Goal: Find specific page/section: Find specific page/section

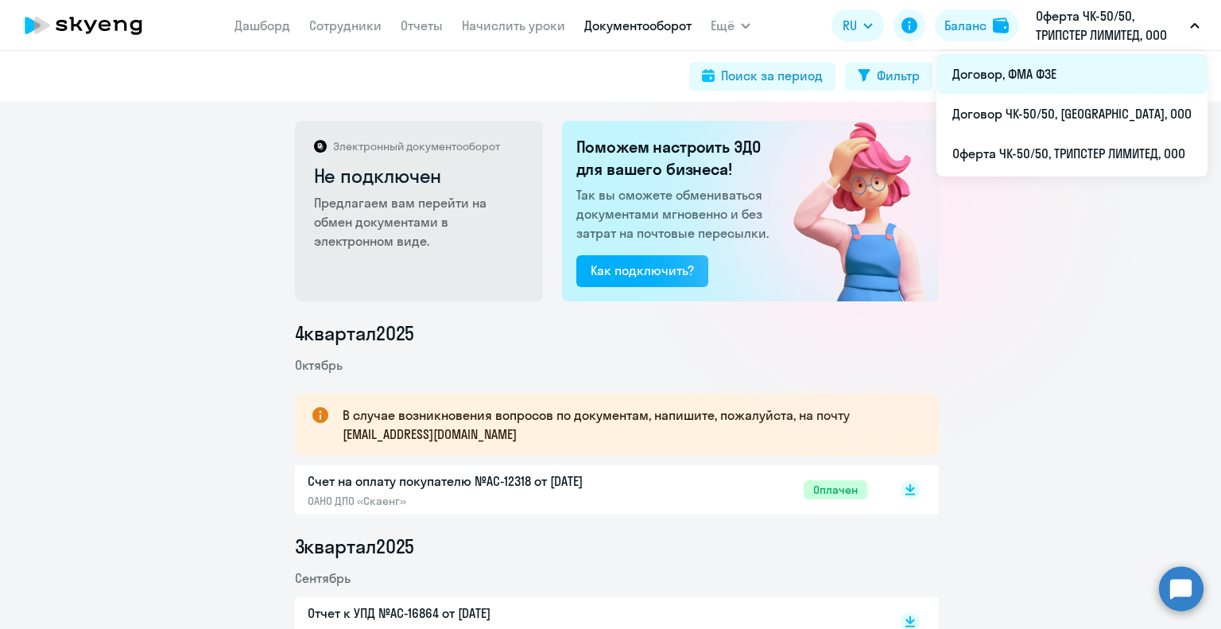
click at [1017, 71] on li "Договор, ФМА ФЗЕ" at bounding box center [1072, 74] width 271 height 40
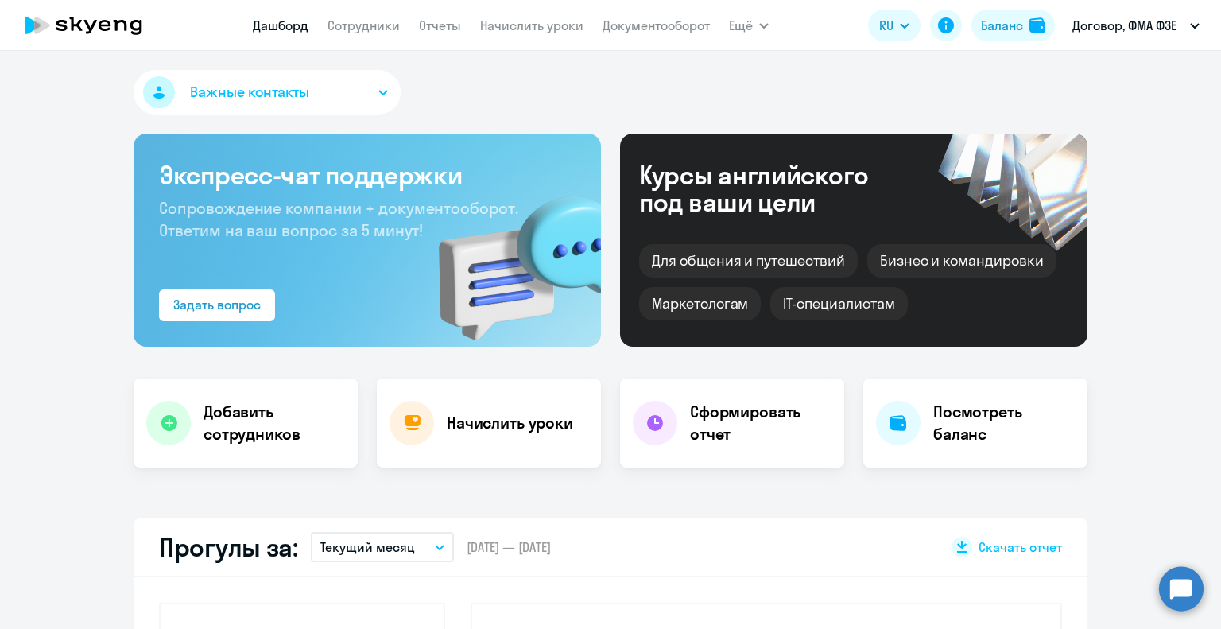
select select "30"
click at [365, 28] on link "Сотрудники" at bounding box center [364, 25] width 72 height 16
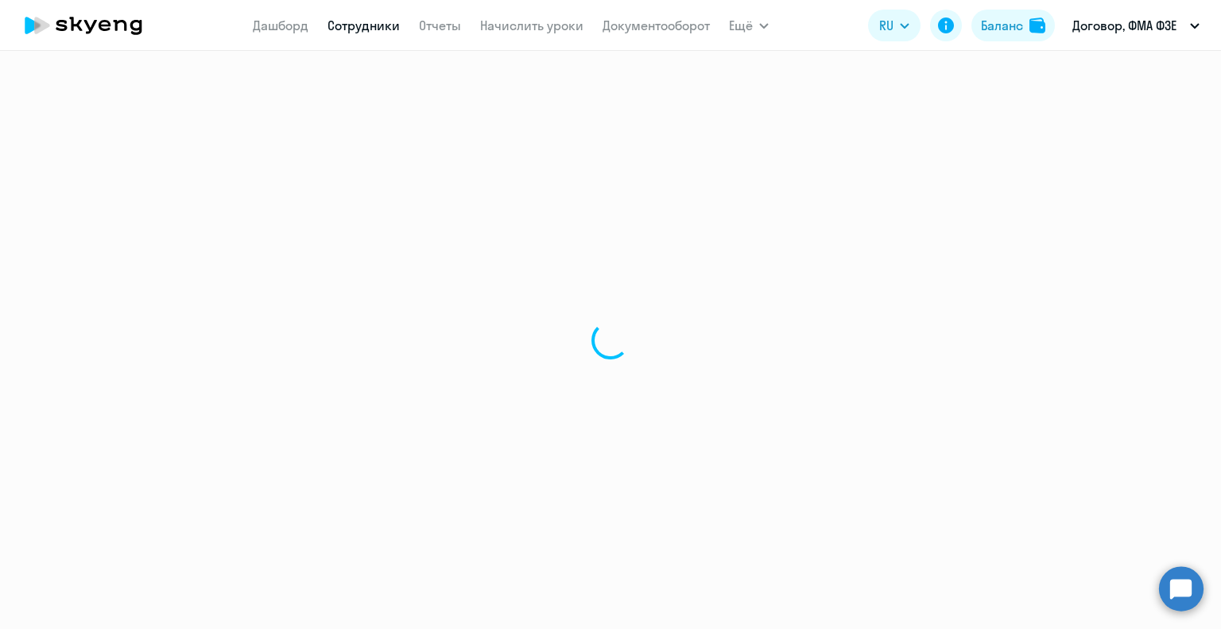
select select "30"
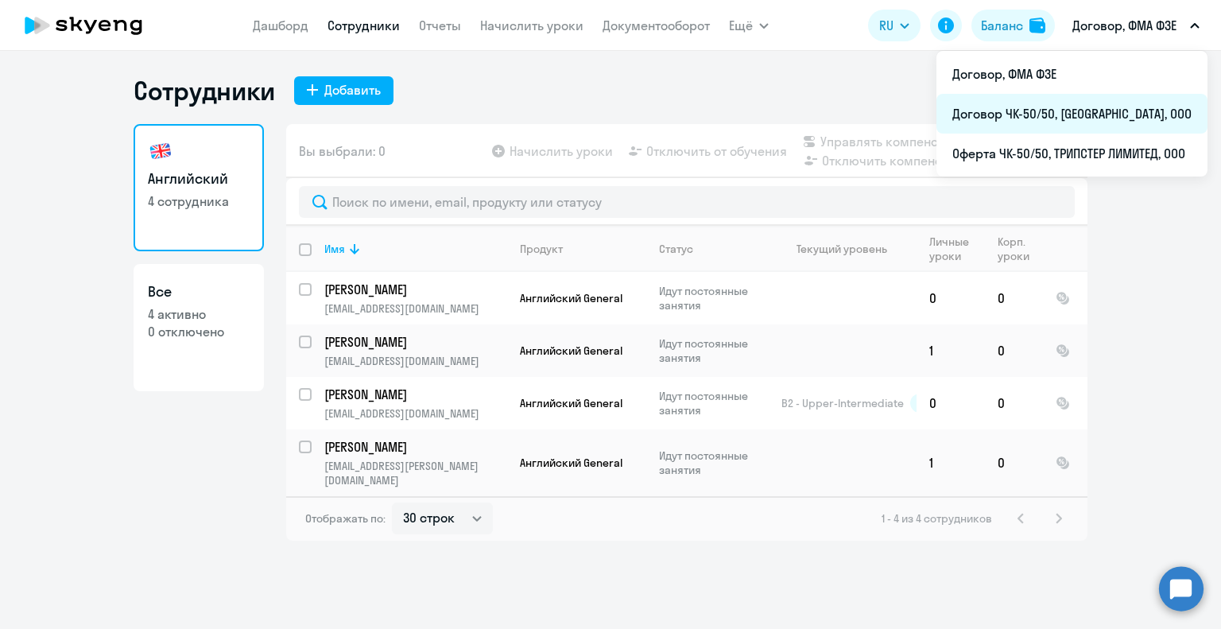
click at [1026, 101] on li "Договор ЧК-50/50, [GEOGRAPHIC_DATA], ООО" at bounding box center [1072, 114] width 271 height 40
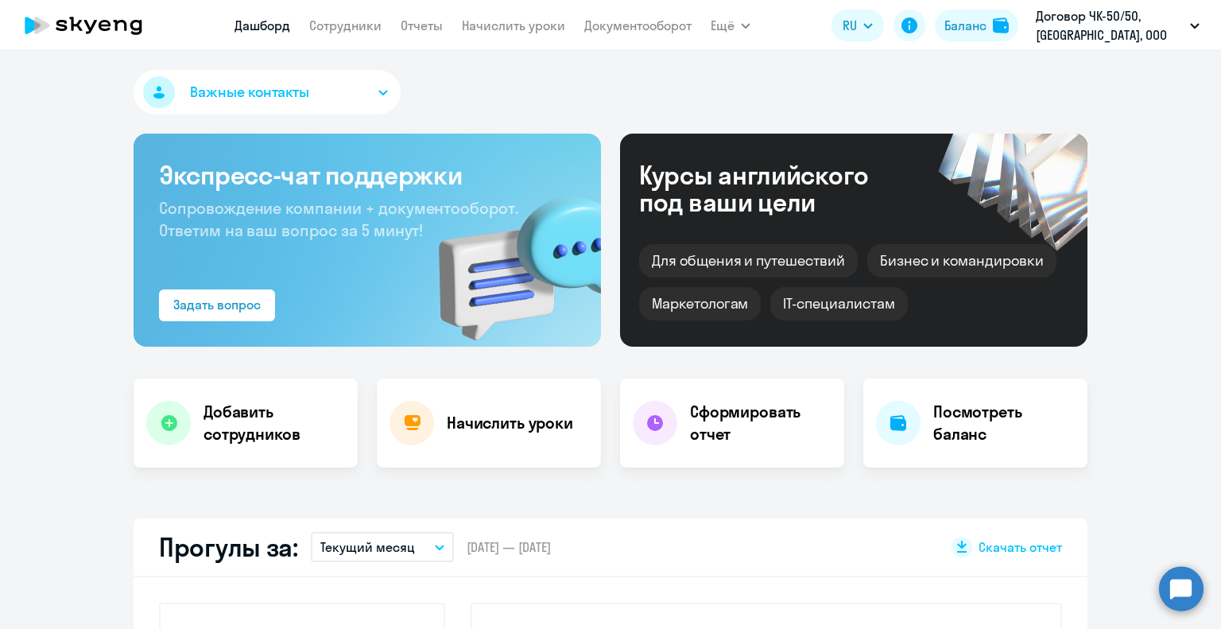
select select "30"
click at [332, 28] on link "Сотрудники" at bounding box center [345, 25] width 72 height 16
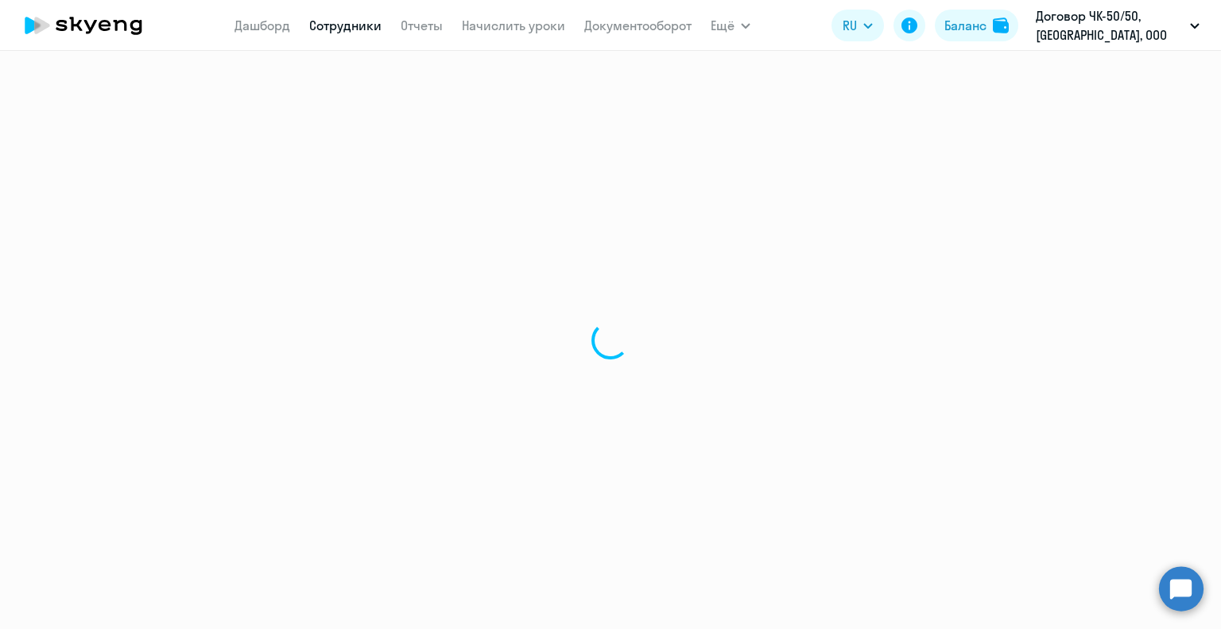
select select "30"
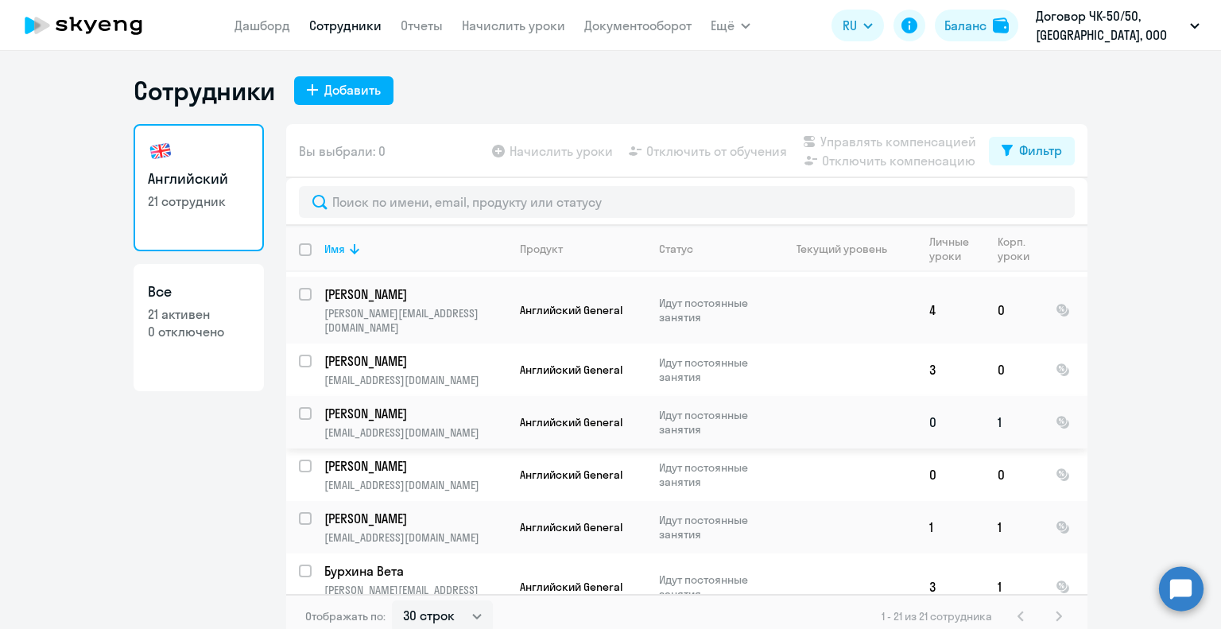
scroll to position [786, 0]
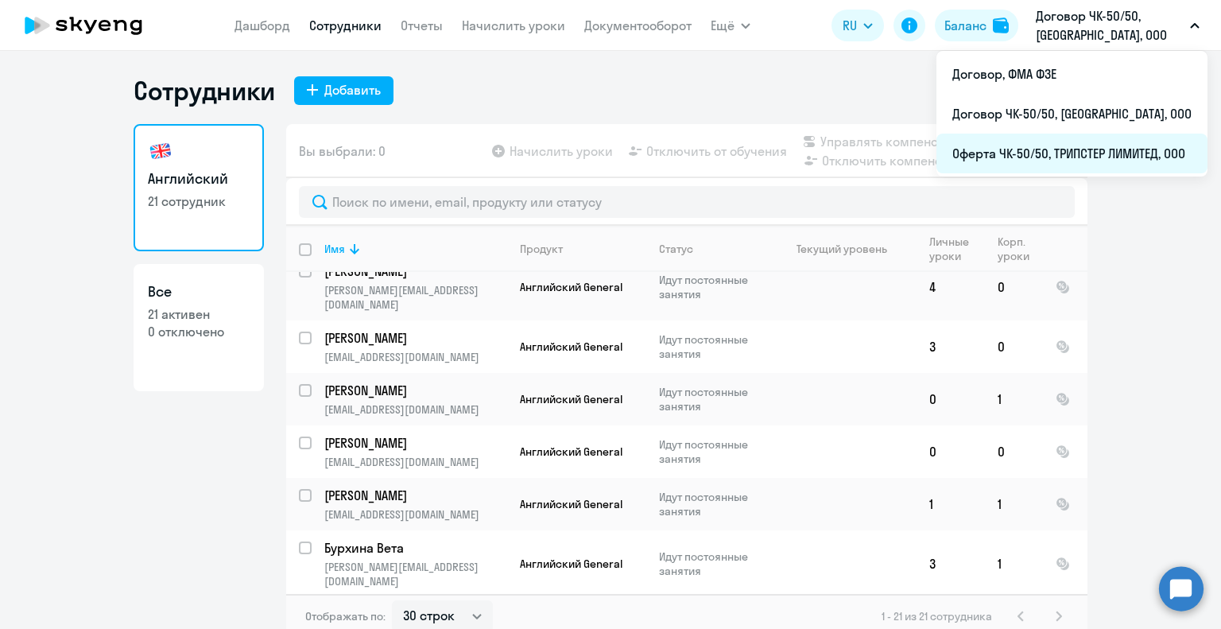
click at [1000, 153] on li "Оферта ЧК-50/50, ТРИПСТЕР ЛИМИТЕД, ООО" at bounding box center [1072, 154] width 271 height 40
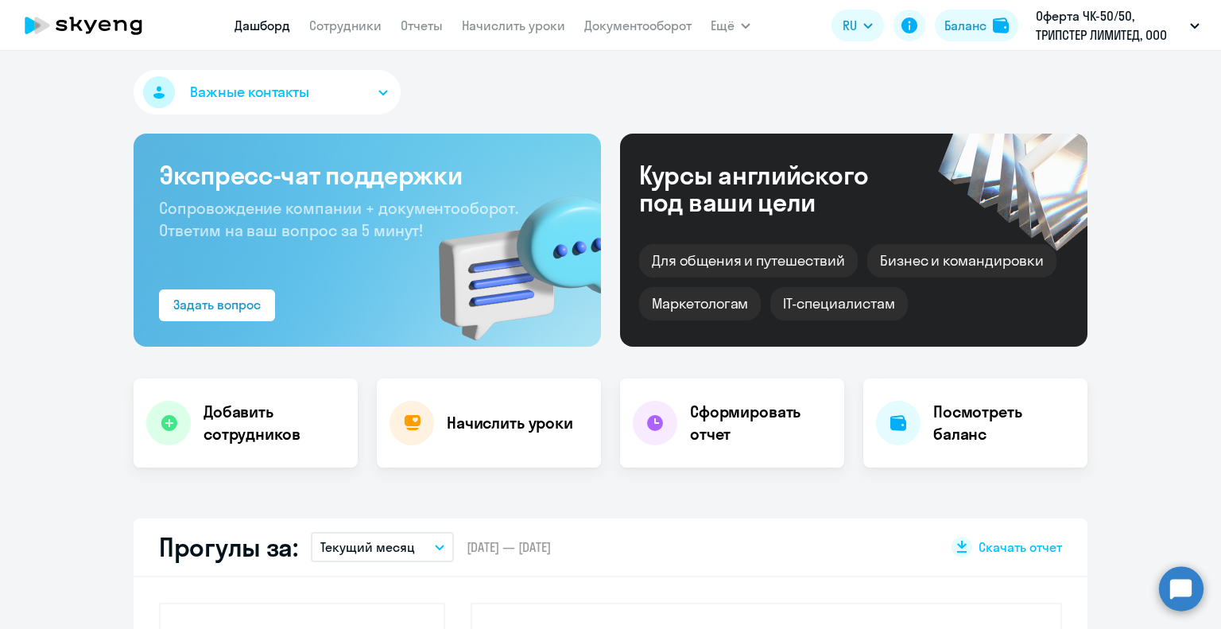
select select "30"
click at [355, 21] on link "Сотрудники" at bounding box center [345, 25] width 72 height 16
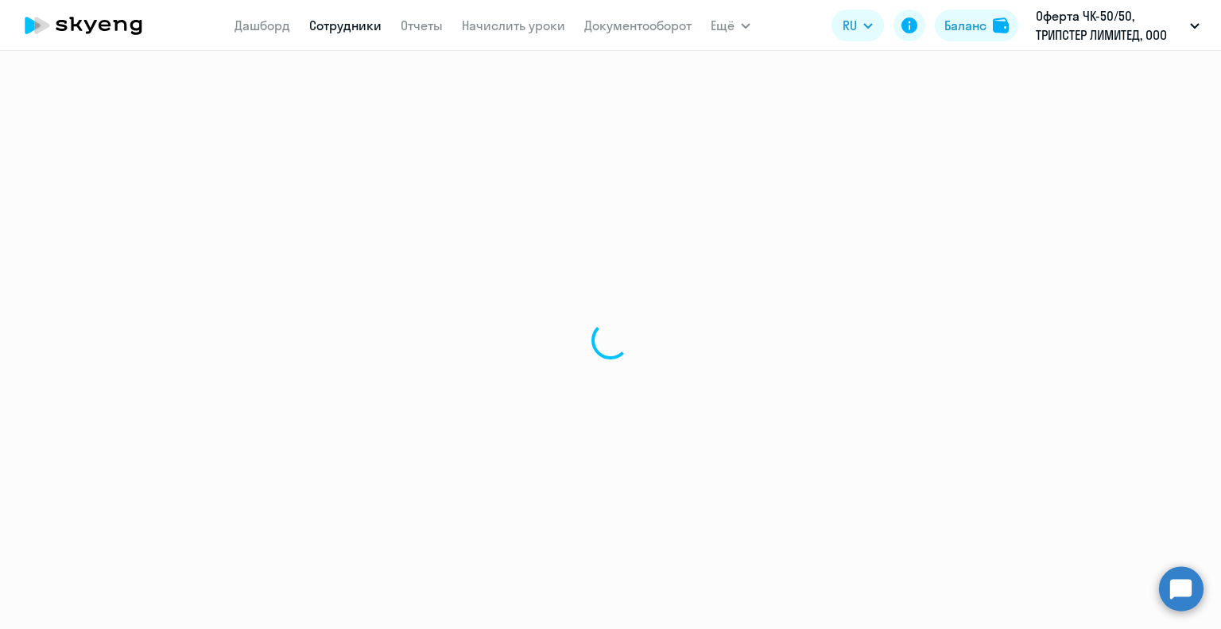
select select "30"
